Goal: Task Accomplishment & Management: Manage account settings

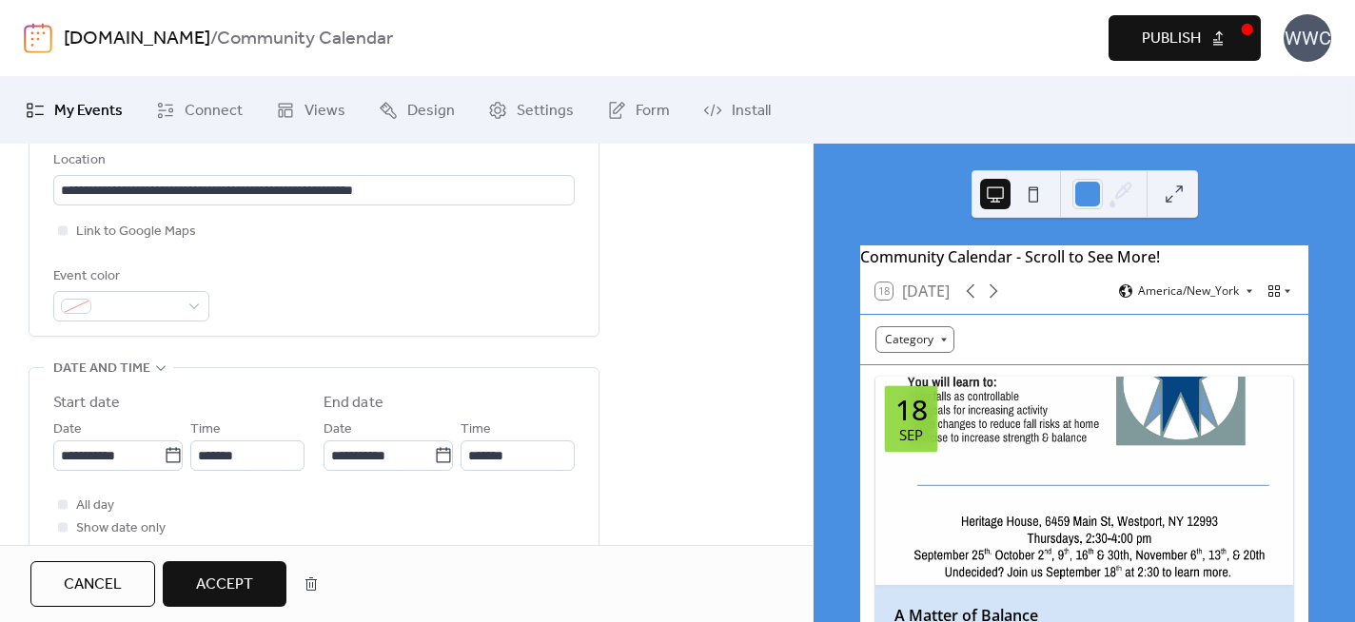
scroll to position [580, 0]
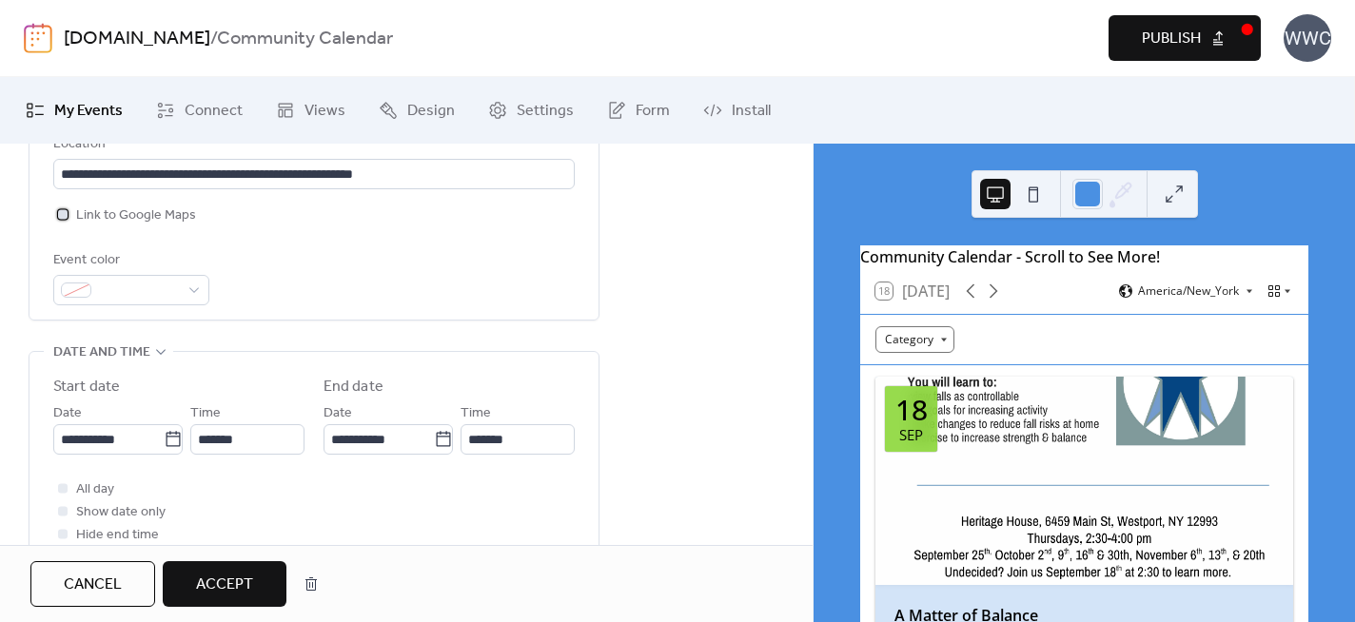
click at [66, 213] on div at bounding box center [63, 214] width 10 height 10
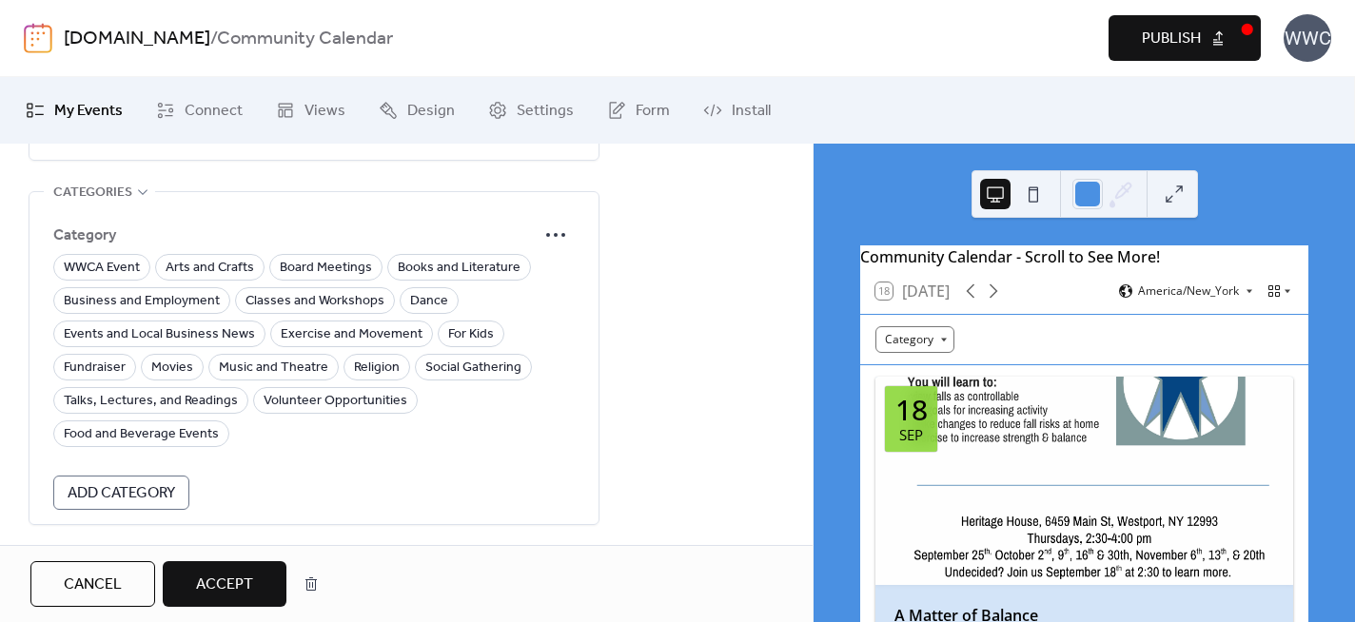
scroll to position [1444, 0]
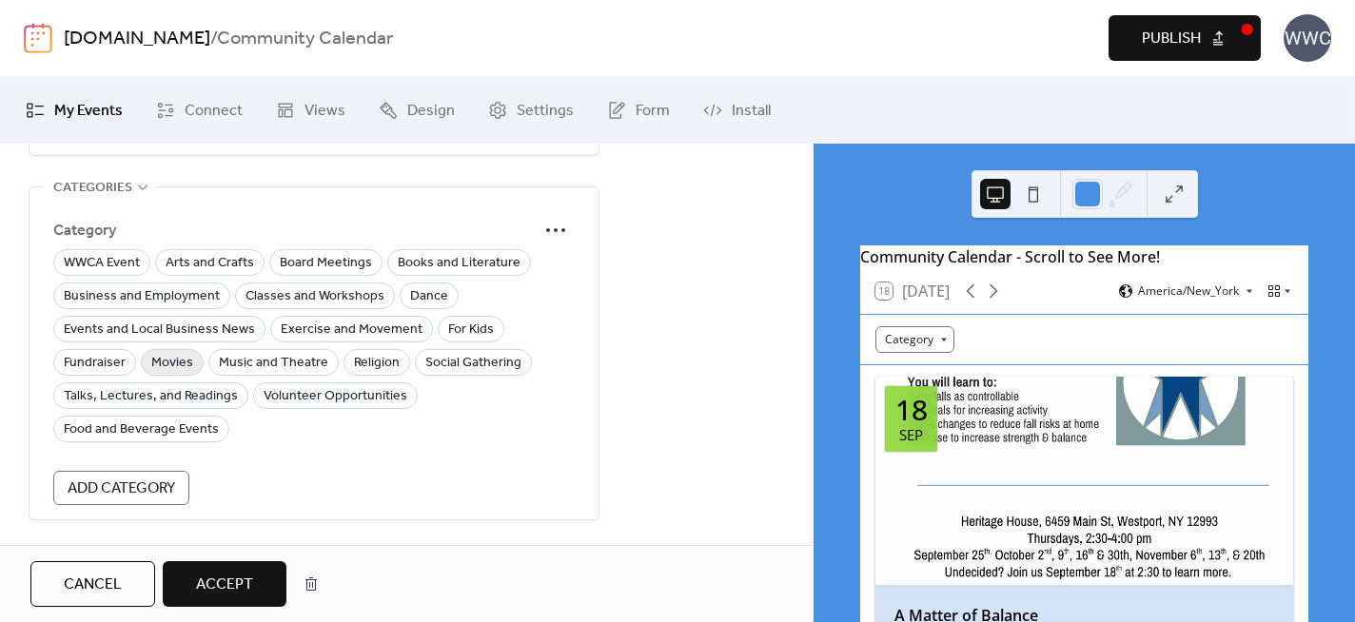
click at [169, 357] on span "Movies" at bounding box center [172, 363] width 42 height 23
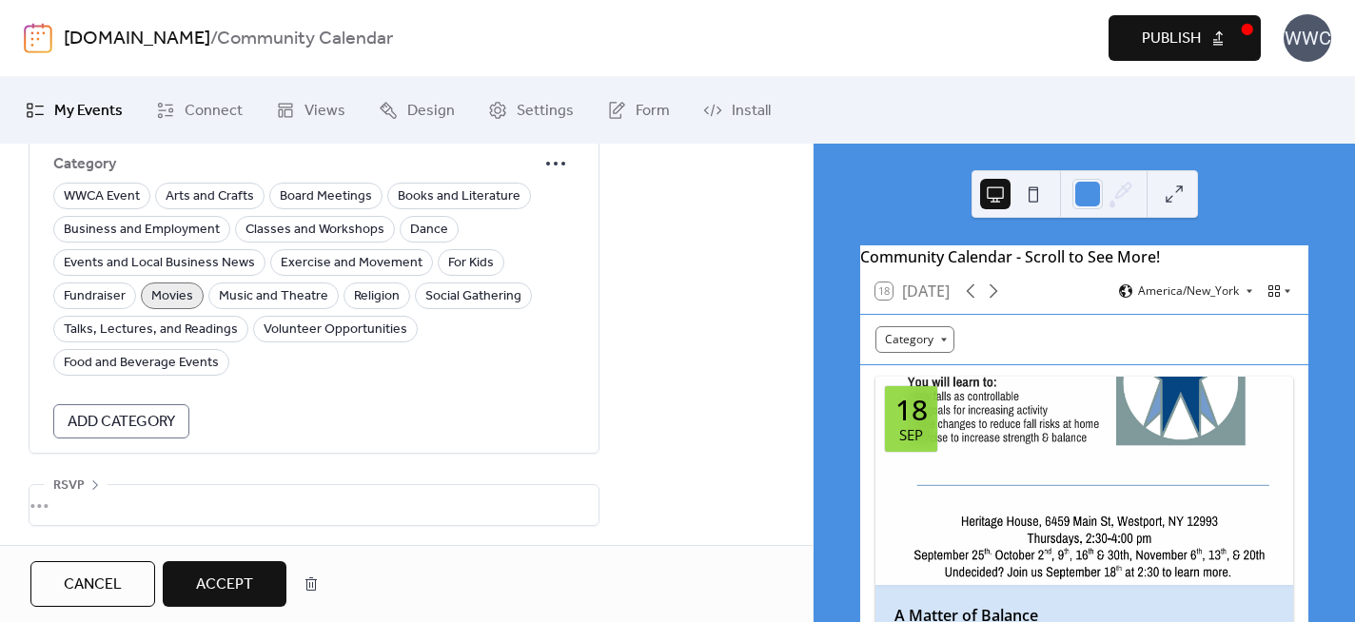
scroll to position [1514, 0]
click at [221, 582] on span "Accept" at bounding box center [224, 585] width 57 height 23
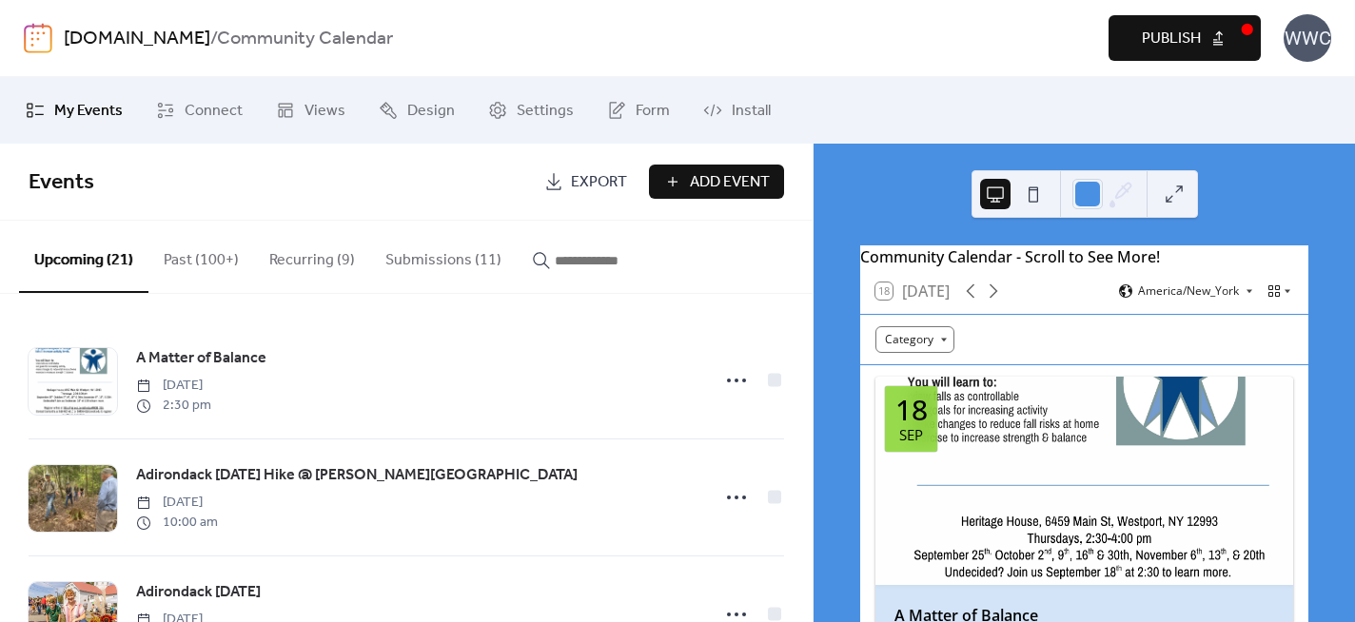
click at [1164, 42] on span "Publish" at bounding box center [1171, 39] width 59 height 23
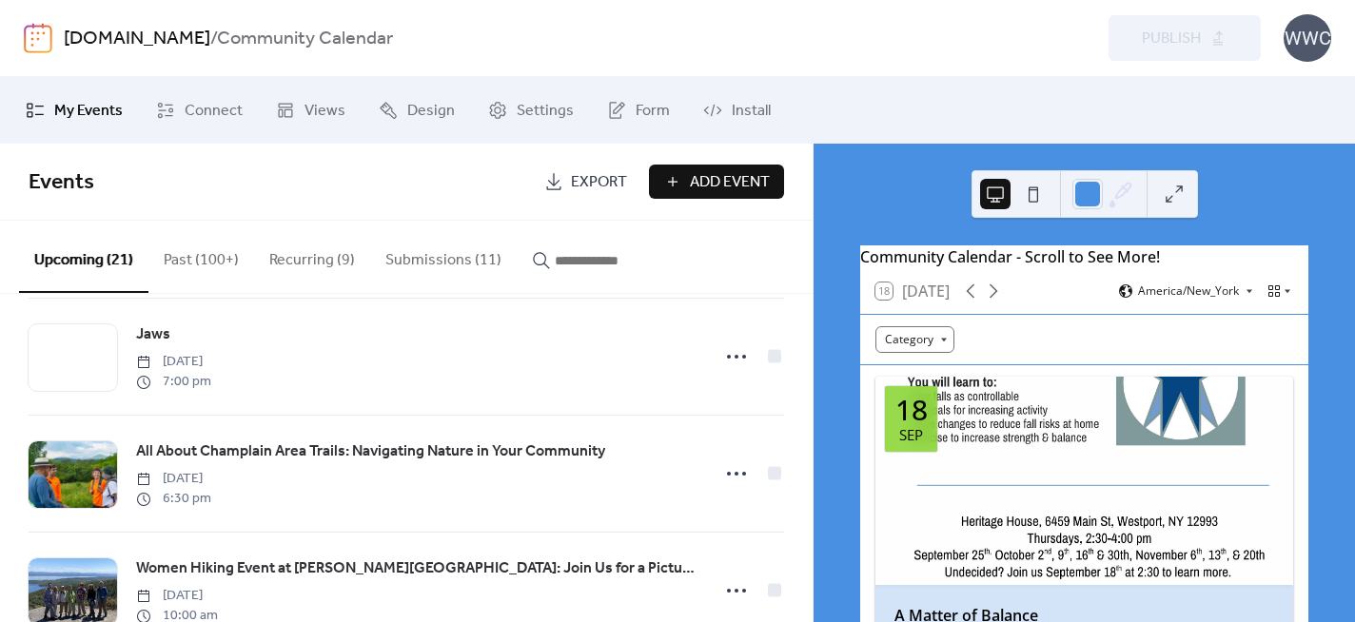
scroll to position [392, 0]
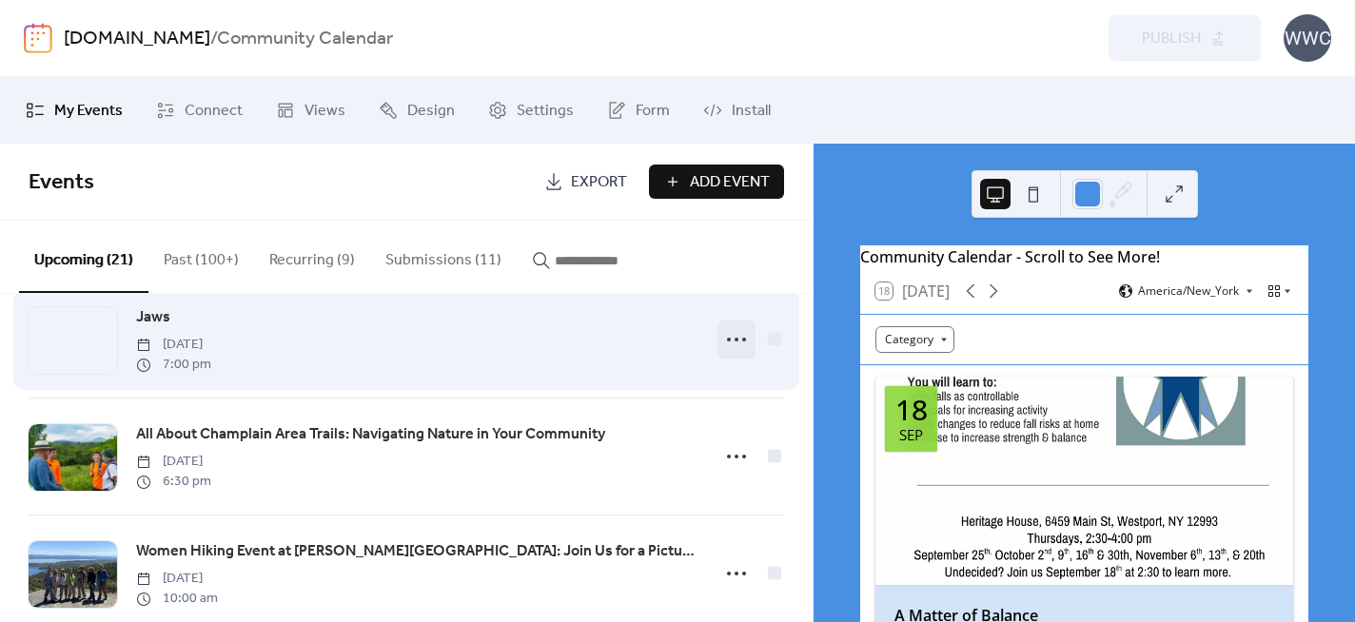
click at [735, 342] on circle at bounding box center [737, 340] width 4 height 4
click at [540, 355] on div "Jaws [DATE] 7:00 pm" at bounding box center [417, 340] width 562 height 69
click at [158, 320] on span "Jaws" at bounding box center [153, 317] width 34 height 23
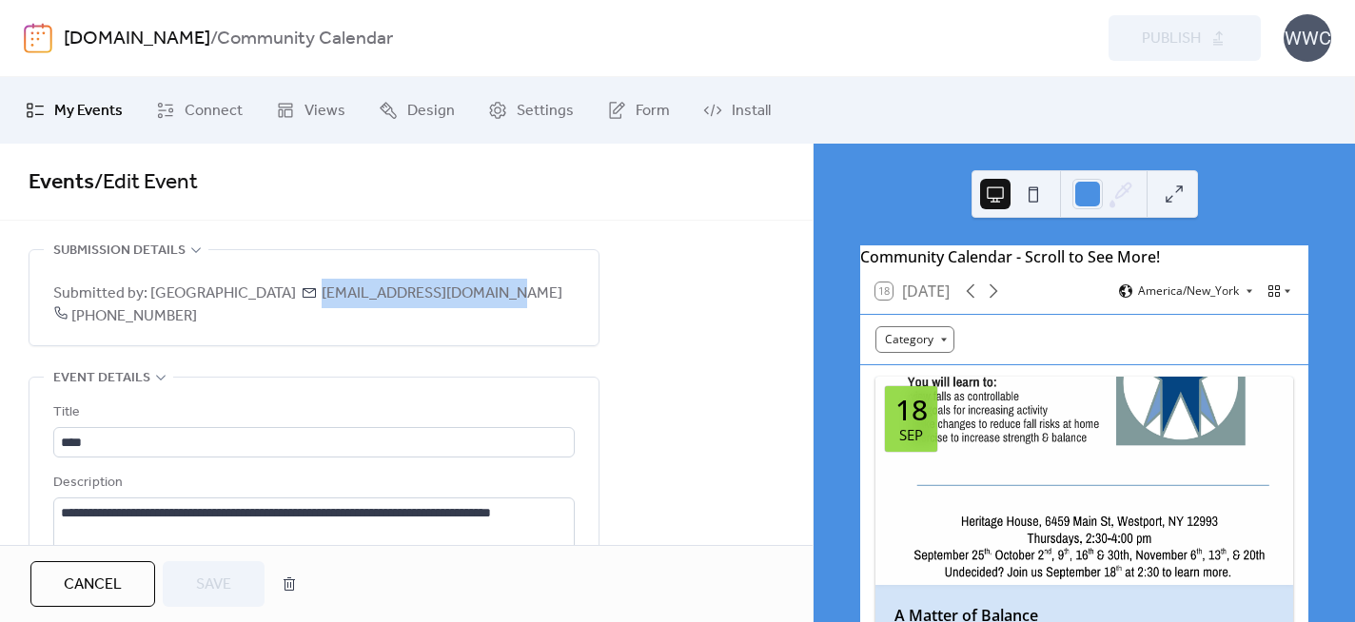
drag, startPoint x: 517, startPoint y: 294, endPoint x: 344, endPoint y: 293, distance: 173.2
click at [344, 293] on span "Submitted by: [GEOGRAPHIC_DATA] [EMAIL_ADDRESS][DOMAIN_NAME] [PHONE_NUMBER]" at bounding box center [314, 306] width 522 height 46
copy span "[EMAIL_ADDRESS][DOMAIN_NAME]"
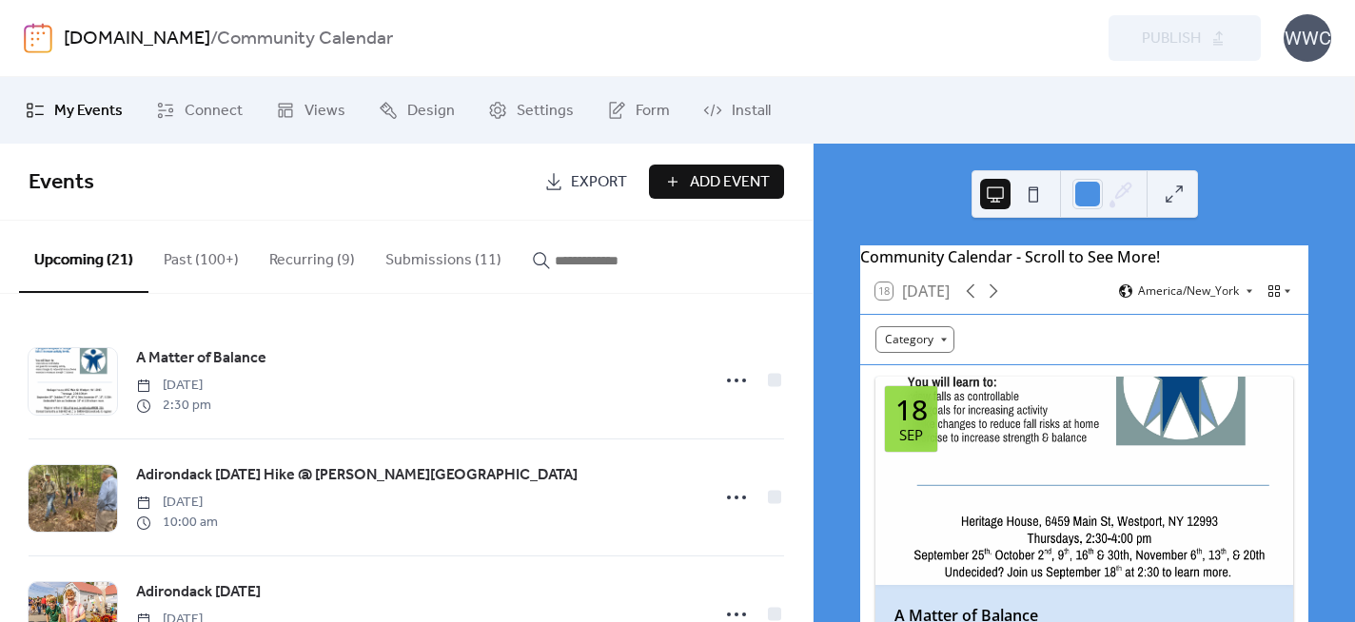
click at [437, 259] on button "Submissions (11)" at bounding box center [443, 256] width 147 height 70
